Goal: Task Accomplishment & Management: Complete application form

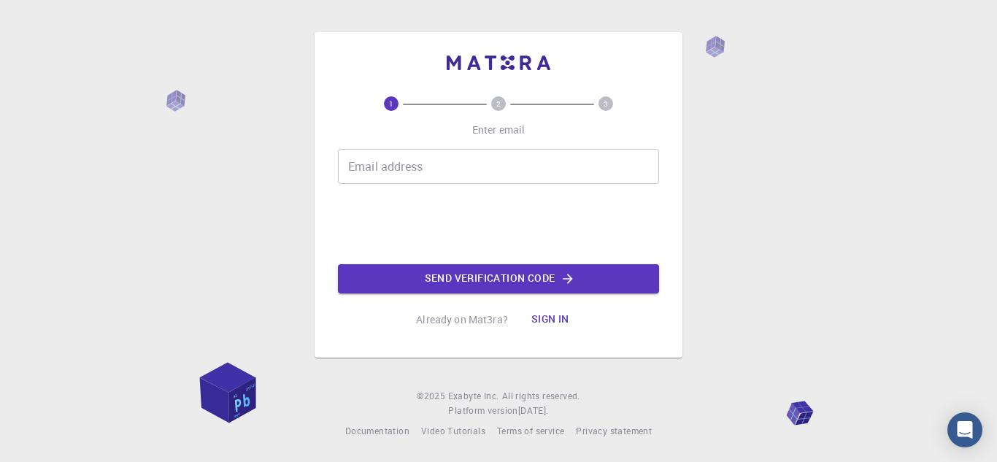
click at [386, 171] on input "Email address" at bounding box center [498, 166] width 321 height 35
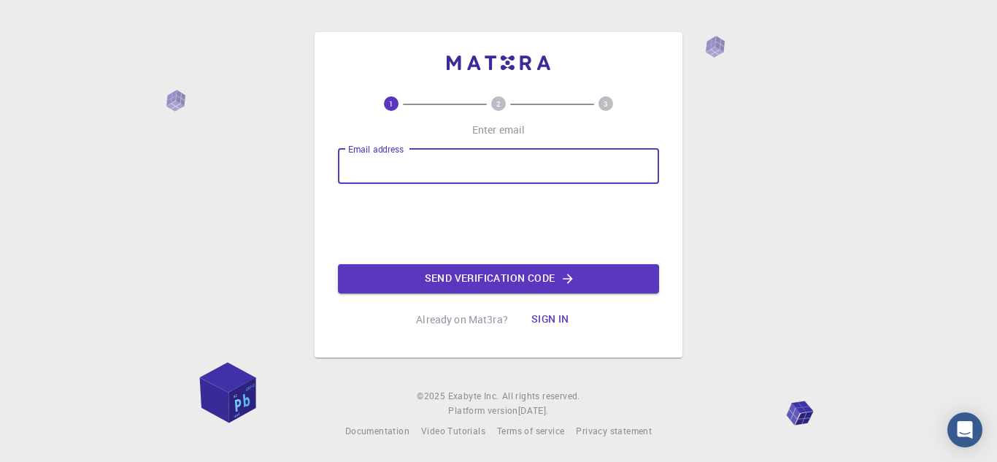
click at [386, 171] on input "Email address" at bounding box center [498, 166] width 321 height 35
type input "[PERSON_NAME][EMAIL_ADDRESS][DOMAIN_NAME]"
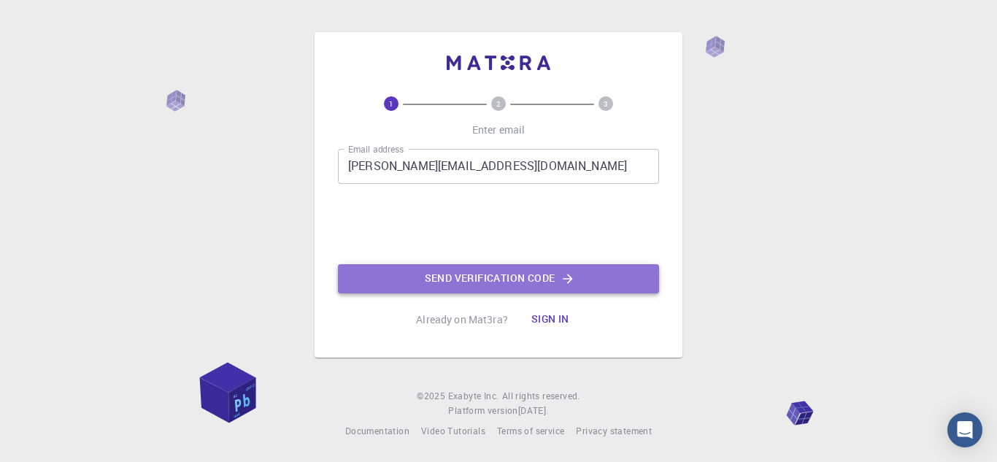
click at [504, 278] on button "Send verification code" at bounding box center [498, 278] width 321 height 29
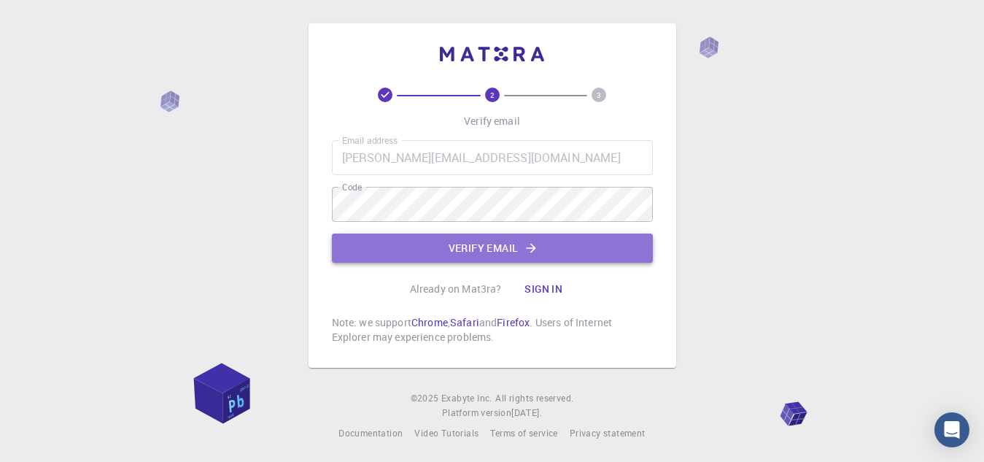
click at [535, 254] on icon "button" at bounding box center [531, 248] width 15 height 15
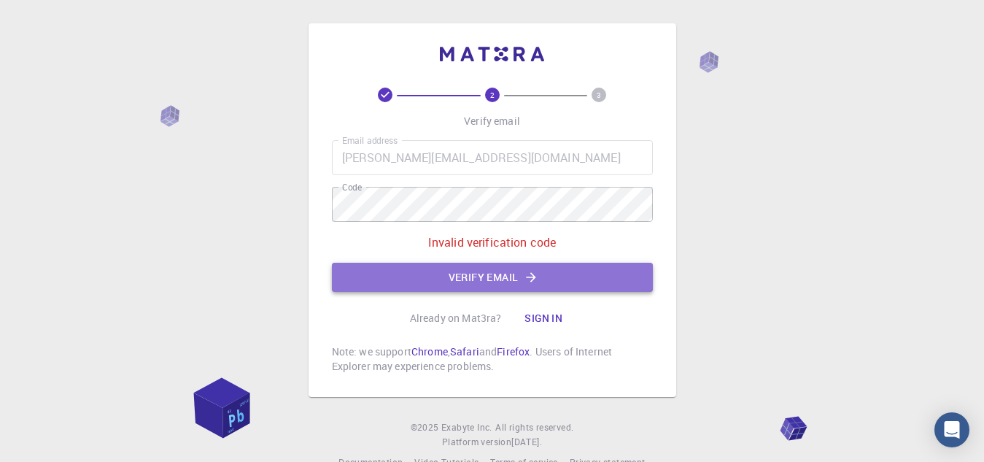
click at [460, 278] on button "Verify email" at bounding box center [492, 277] width 321 height 29
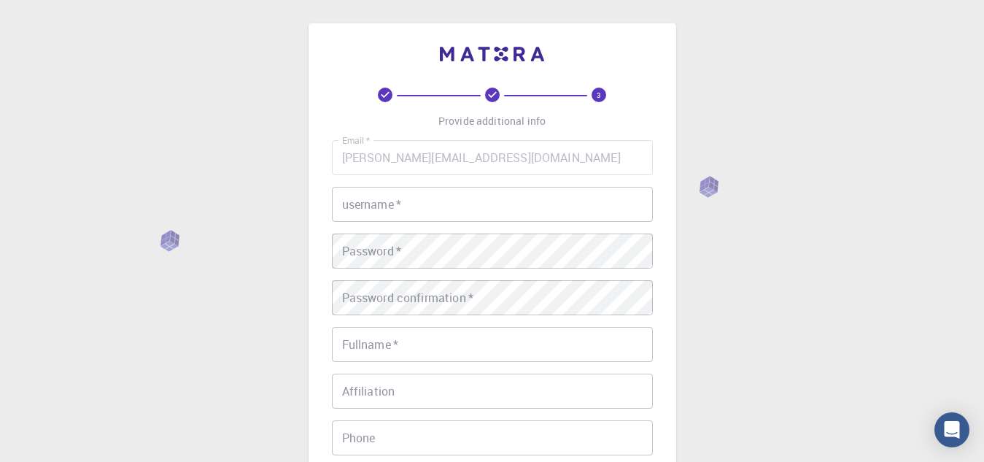
click at [447, 207] on input "username   *" at bounding box center [492, 204] width 321 height 35
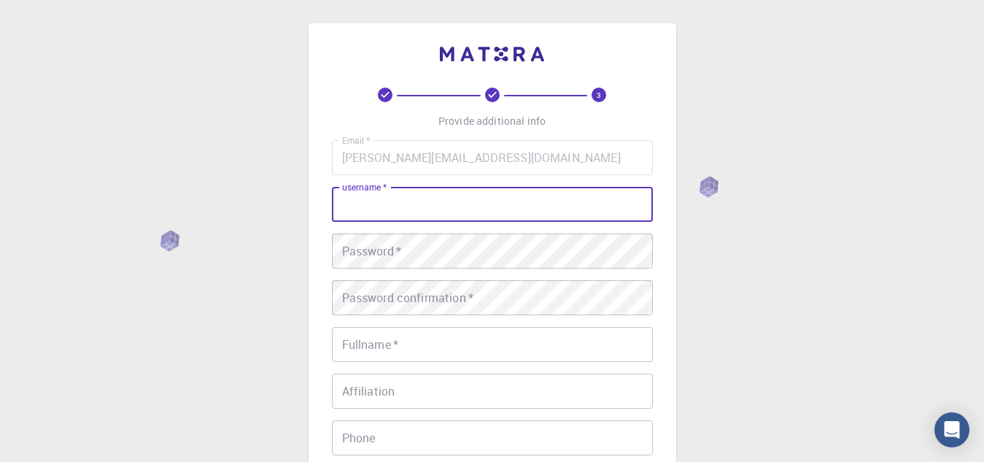
click at [447, 207] on input "username   *" at bounding box center [492, 204] width 321 height 35
type input "naba"
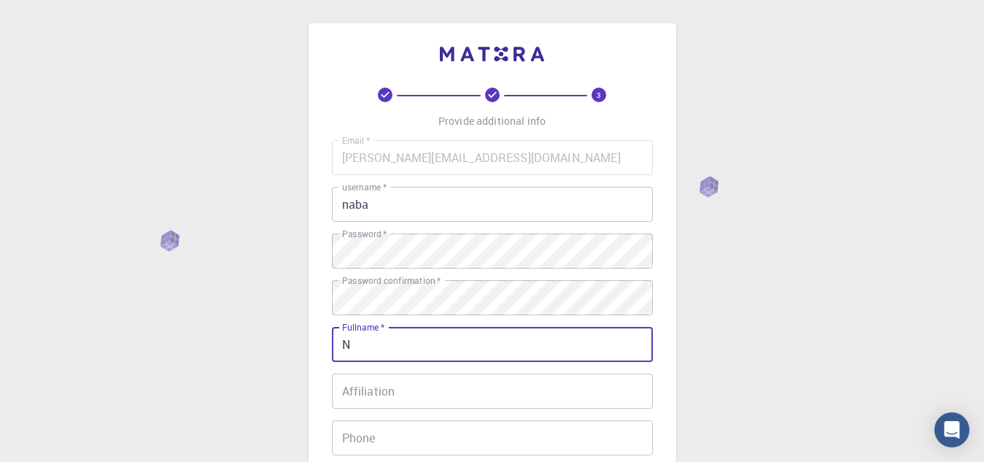
type input "[PERSON_NAME]"
type input "09365446383"
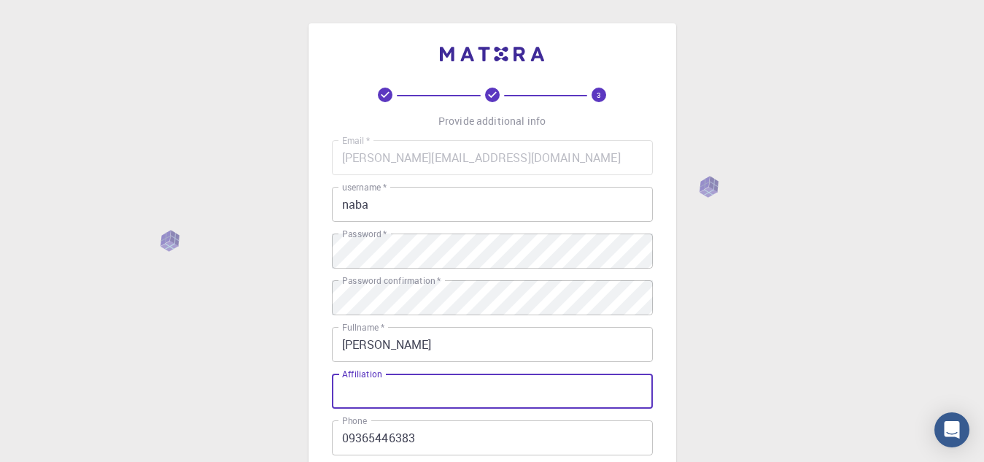
click at [443, 396] on input "Affiliation" at bounding box center [492, 391] width 321 height 35
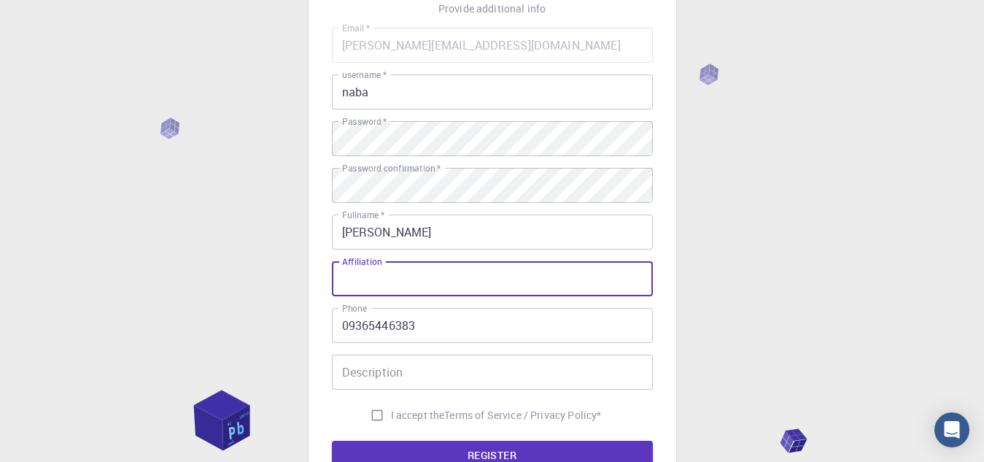
scroll to position [146, 0]
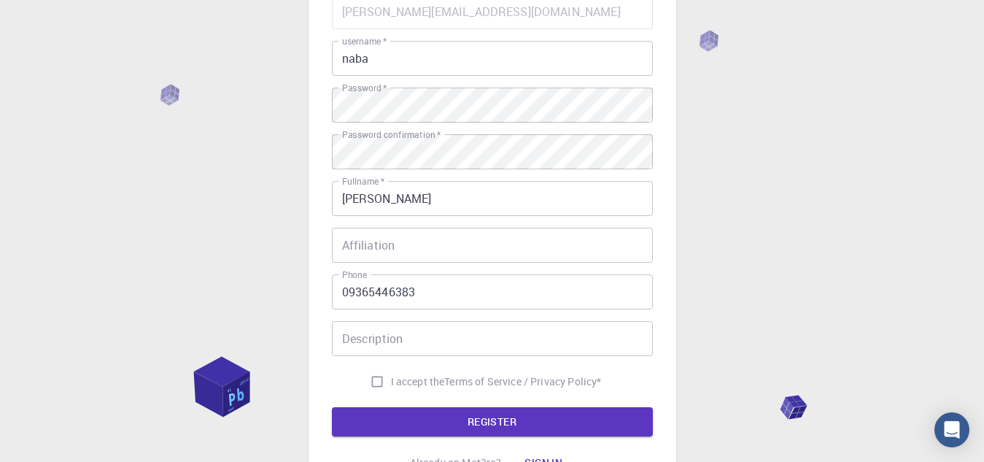
click at [717, 250] on div "3 Provide additional info Email   * [PERSON_NAME][EMAIL_ADDRESS][DOMAIN_NAME] E…" at bounding box center [492, 225] width 984 height 743
click at [375, 374] on input "I accept the Terms of Service / Privacy Policy *" at bounding box center [377, 382] width 28 height 28
checkbox input "true"
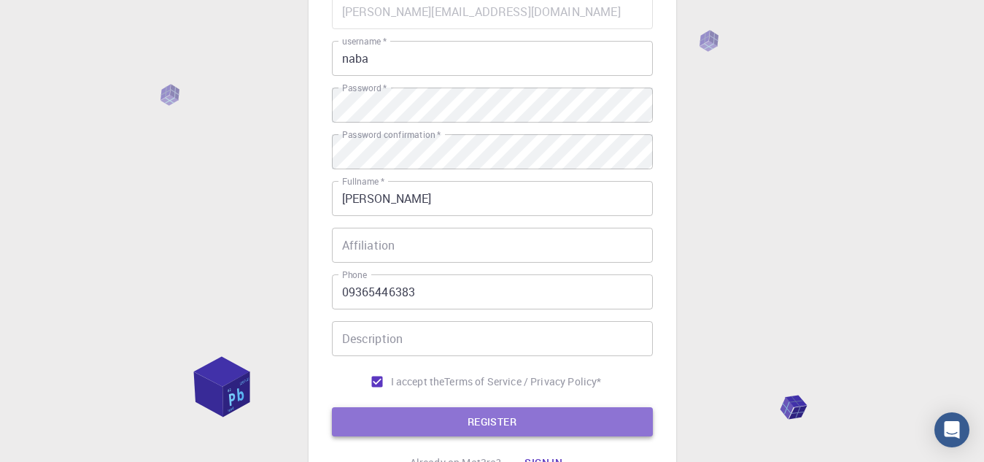
click at [444, 420] on button "REGISTER" at bounding box center [492, 421] width 321 height 29
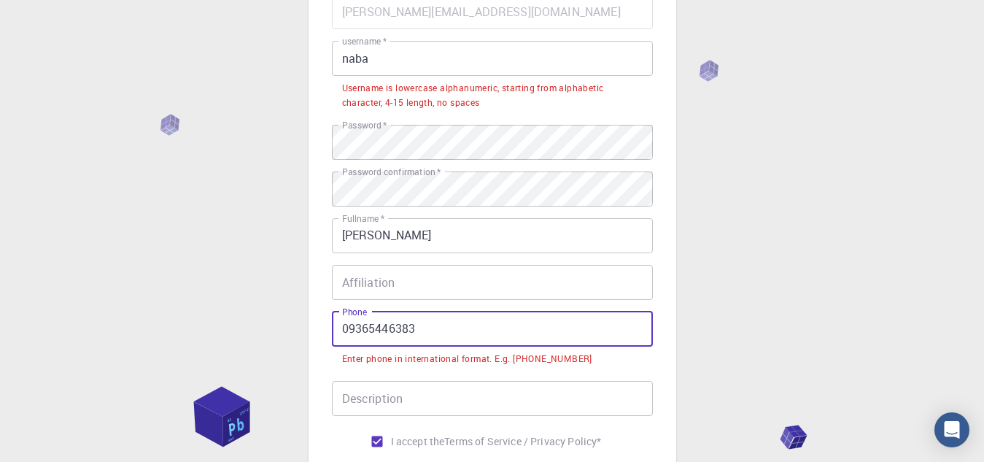
drag, startPoint x: 348, startPoint y: 331, endPoint x: 312, endPoint y: 331, distance: 35.8
click at [312, 331] on div "3 Provide additional info Email   * [PERSON_NAME][EMAIL_ADDRESS][DOMAIN_NAME] E…" at bounding box center [493, 218] width 368 height 683
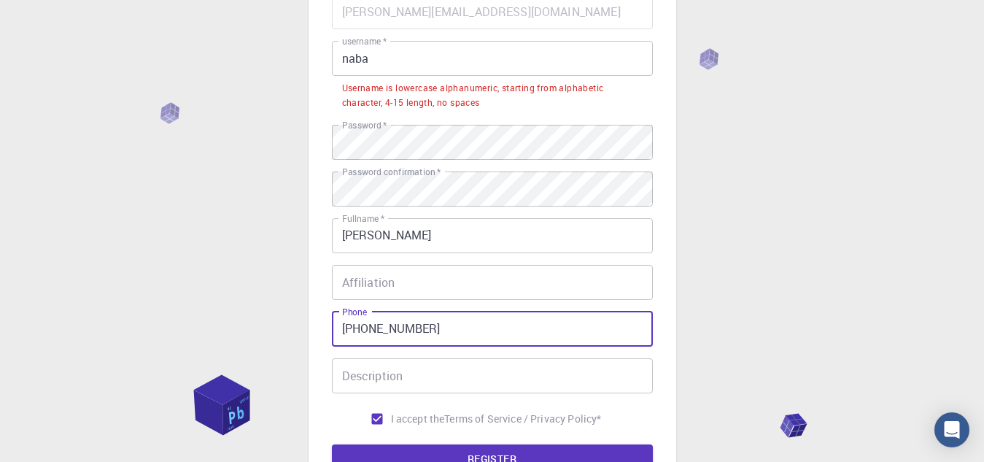
type input "[PHONE_NUMBER]"
click at [293, 336] on div "3 Provide additional info Email   * [PERSON_NAME][EMAIL_ADDRESS][DOMAIN_NAME] E…" at bounding box center [492, 244] width 984 height 780
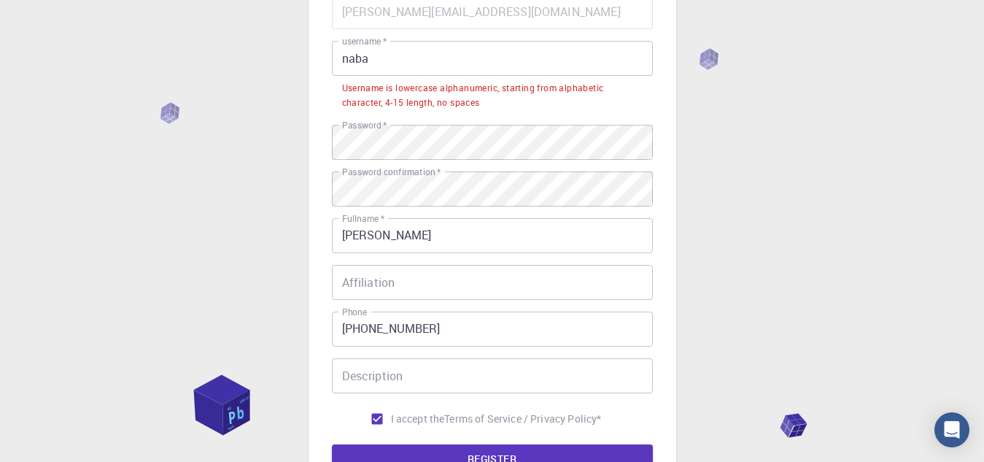
click at [379, 442] on form "Email   * [PERSON_NAME][EMAIL_ADDRESS][DOMAIN_NAME] Email   * username   * naba…" at bounding box center [492, 233] width 321 height 479
click at [379, 451] on button "REGISTER" at bounding box center [492, 458] width 321 height 29
click at [423, 58] on input "naba" at bounding box center [492, 58] width 321 height 35
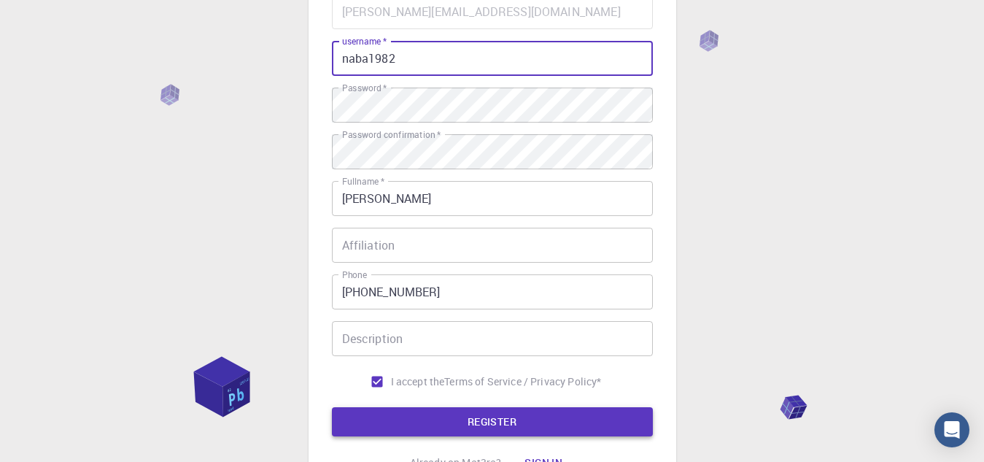
type input "naba1982"
click at [423, 414] on button "REGISTER" at bounding box center [492, 421] width 321 height 29
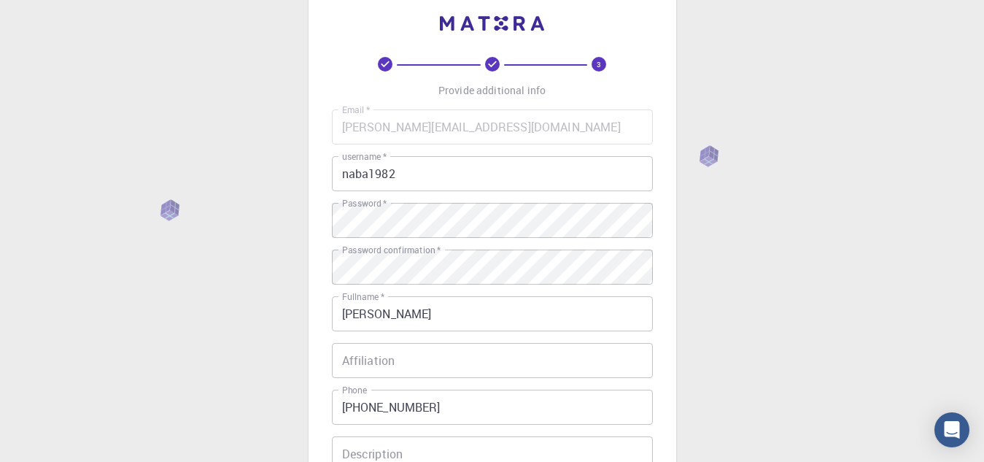
scroll to position [0, 0]
